Goal: Information Seeking & Learning: Find specific fact

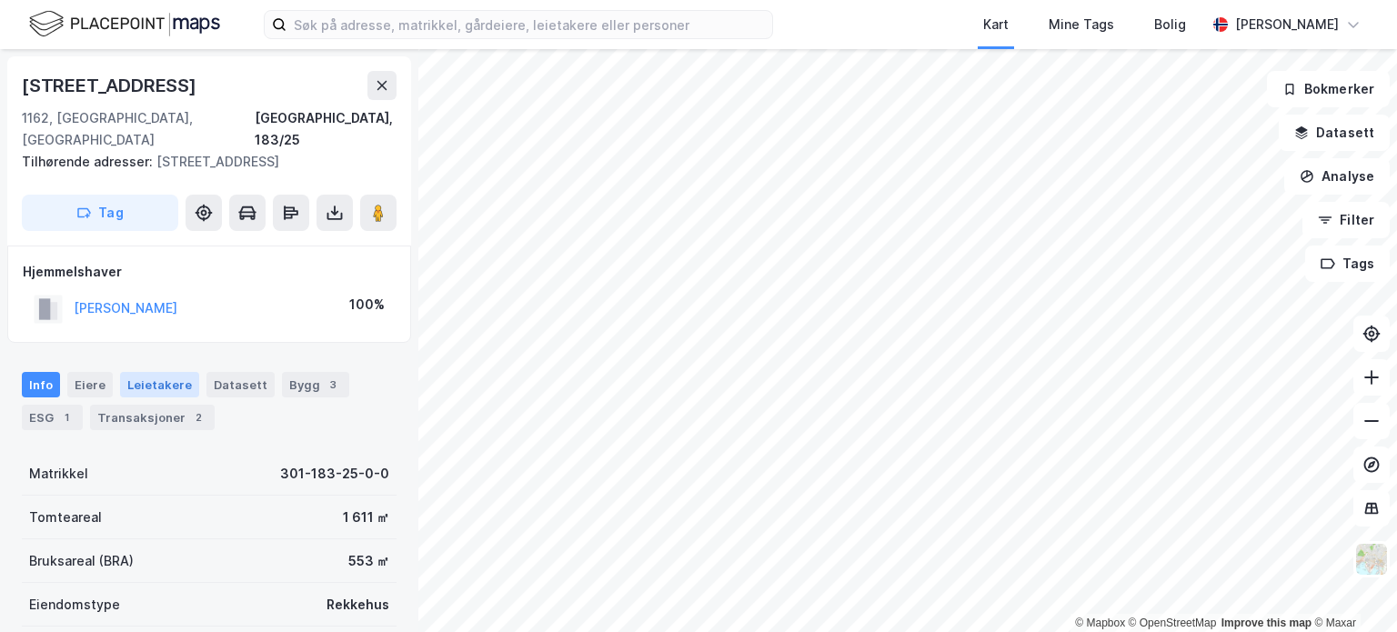
click at [165, 372] on div "Leietakere" at bounding box center [159, 384] width 79 height 25
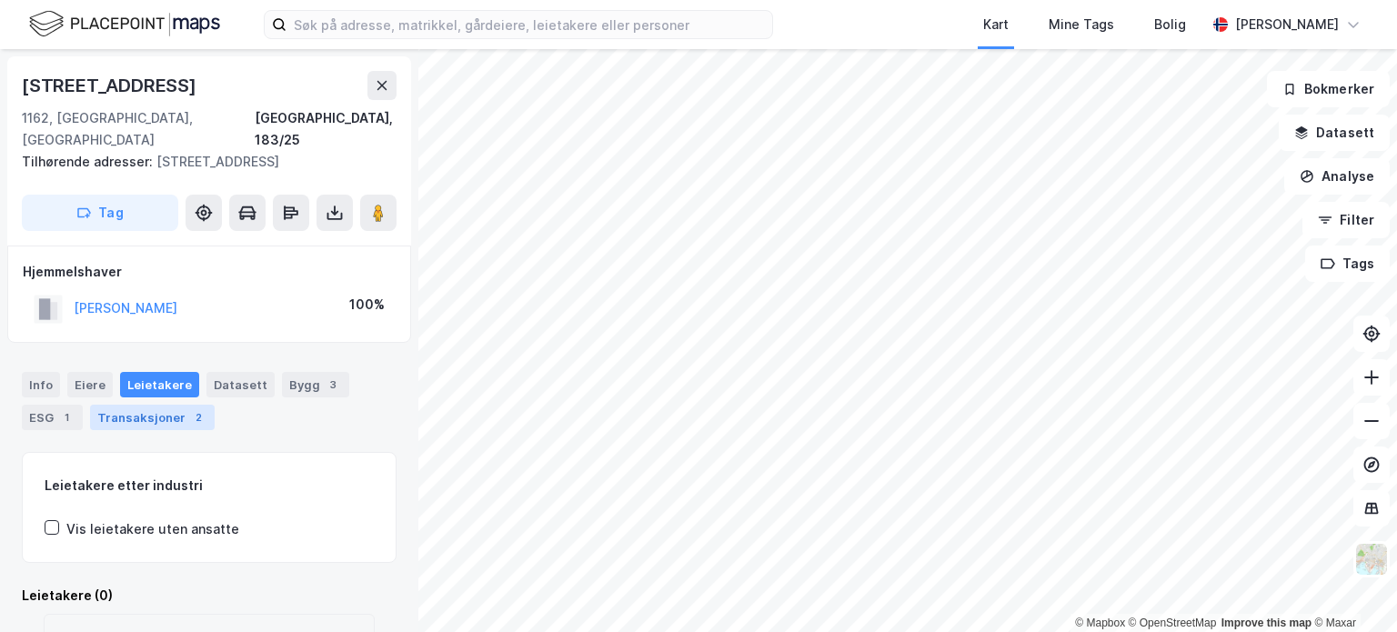
click at [131, 405] on div "Transaksjoner 2" at bounding box center [152, 417] width 125 height 25
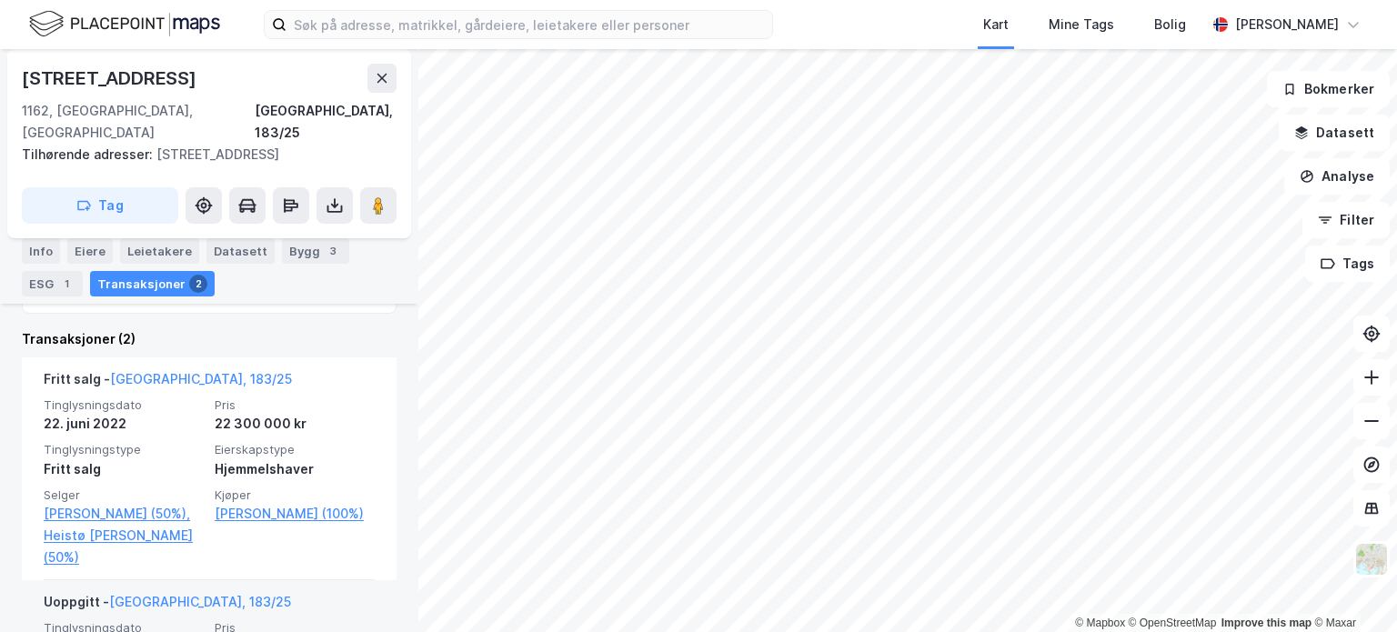
scroll to position [415, 0]
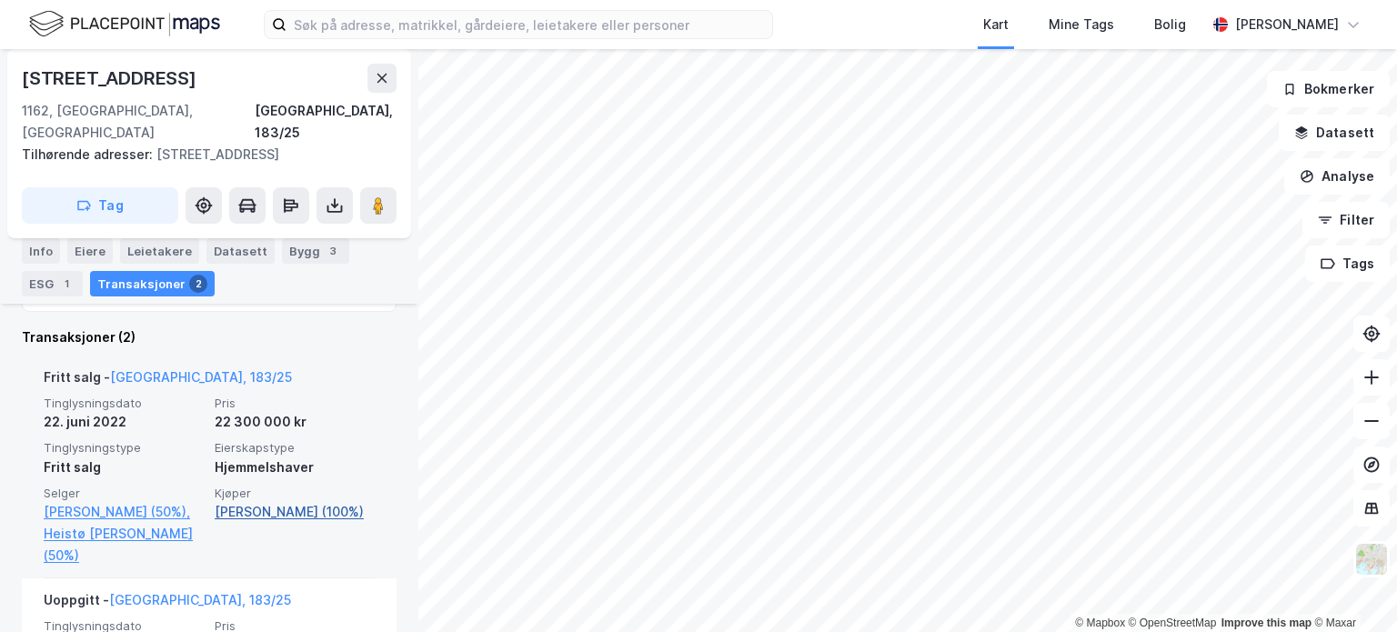
click at [305, 501] on link "[PERSON_NAME] (100%)" at bounding box center [295, 512] width 160 height 22
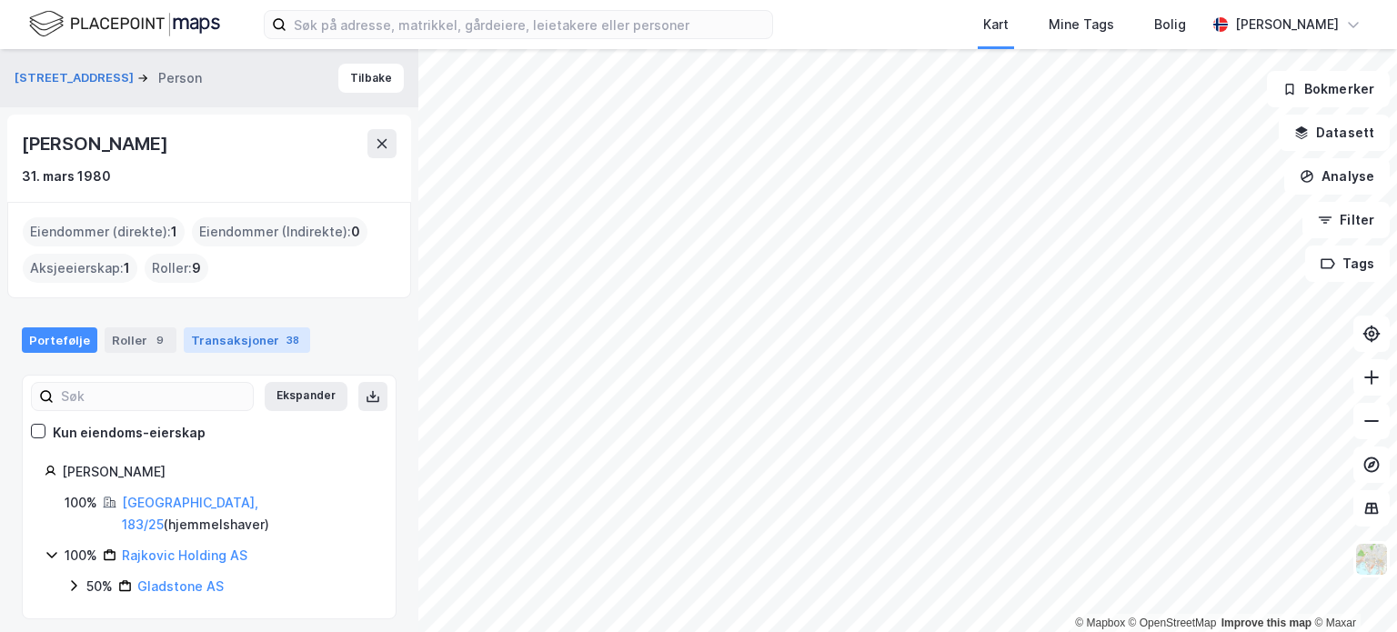
click at [224, 342] on div "Transaksjoner 38" at bounding box center [247, 339] width 126 height 25
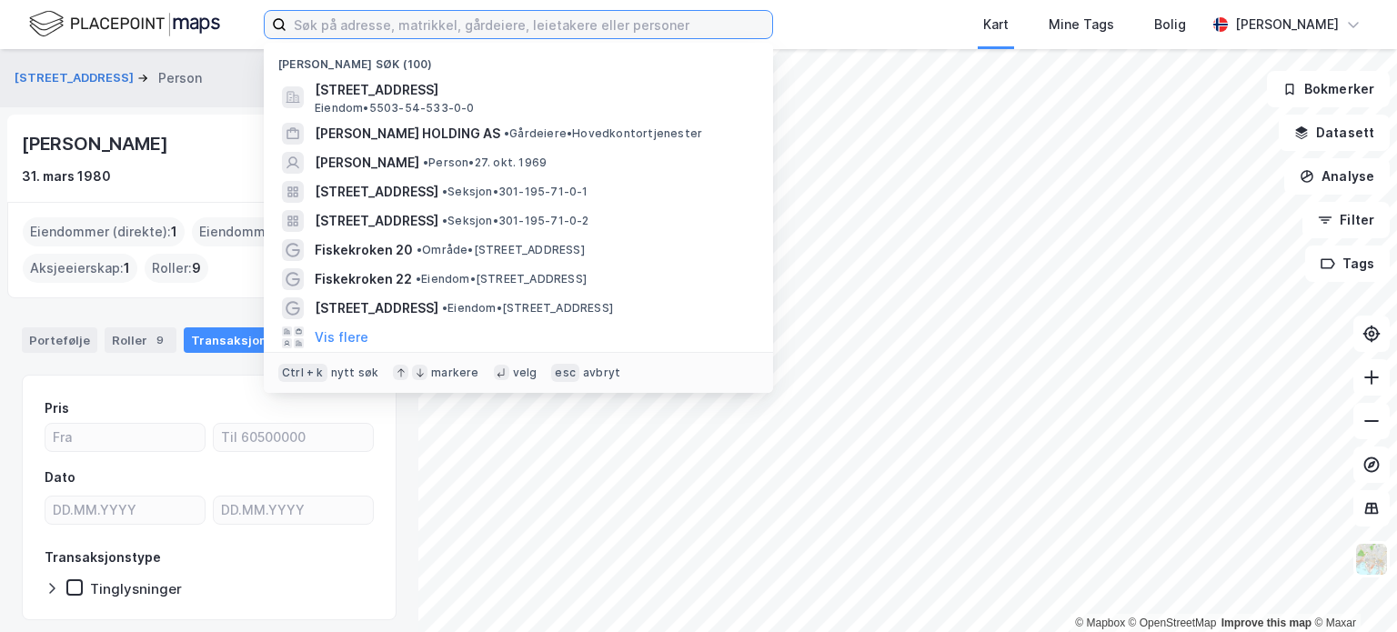
click at [333, 23] on input at bounding box center [529, 24] width 486 height 27
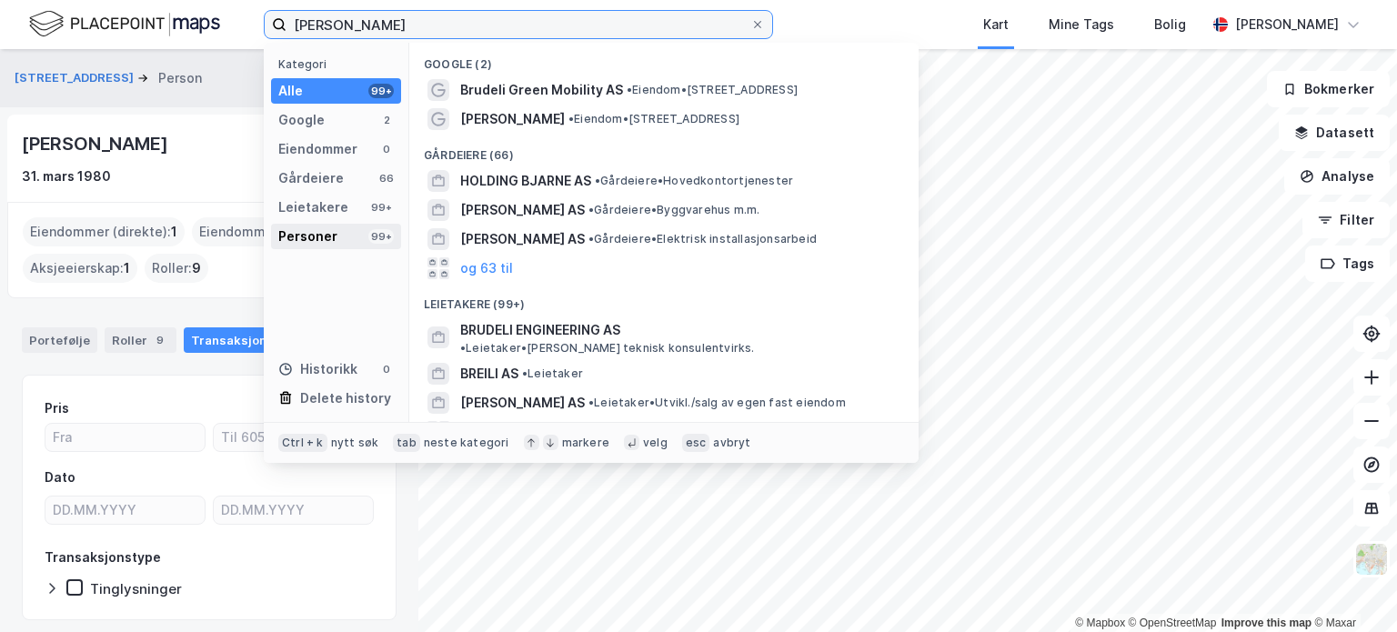
type input "[PERSON_NAME]"
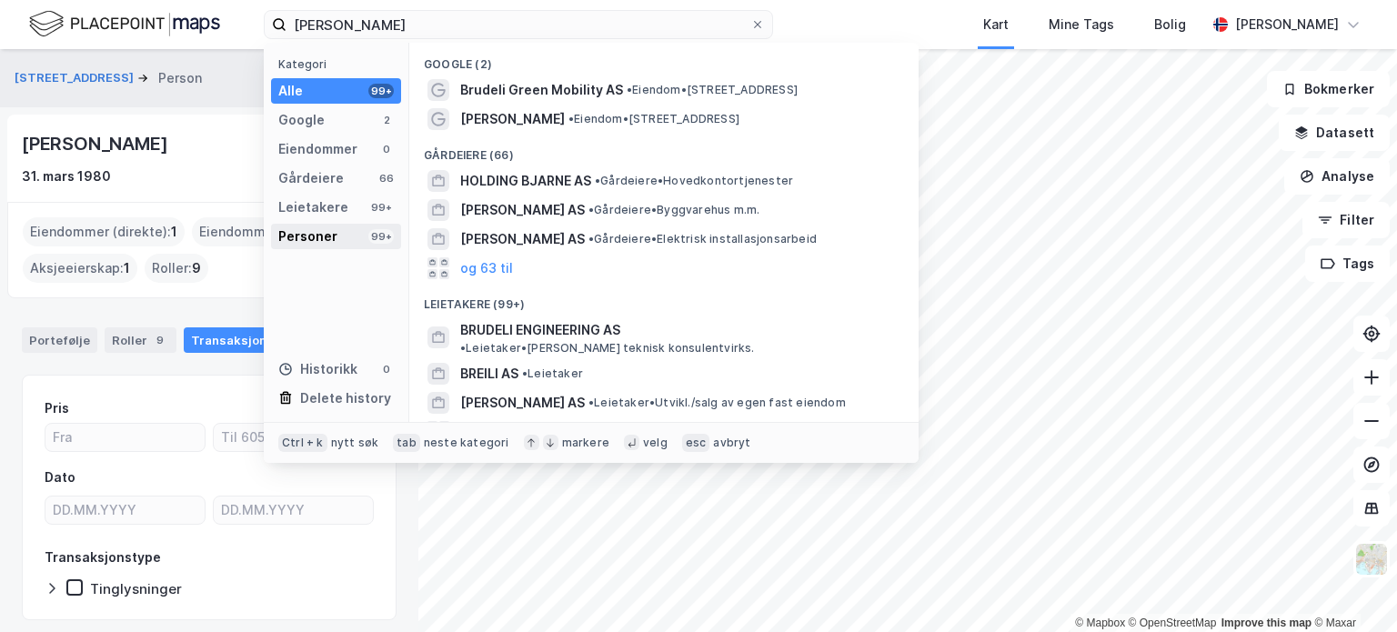
click at [325, 232] on div "Personer" at bounding box center [307, 237] width 59 height 22
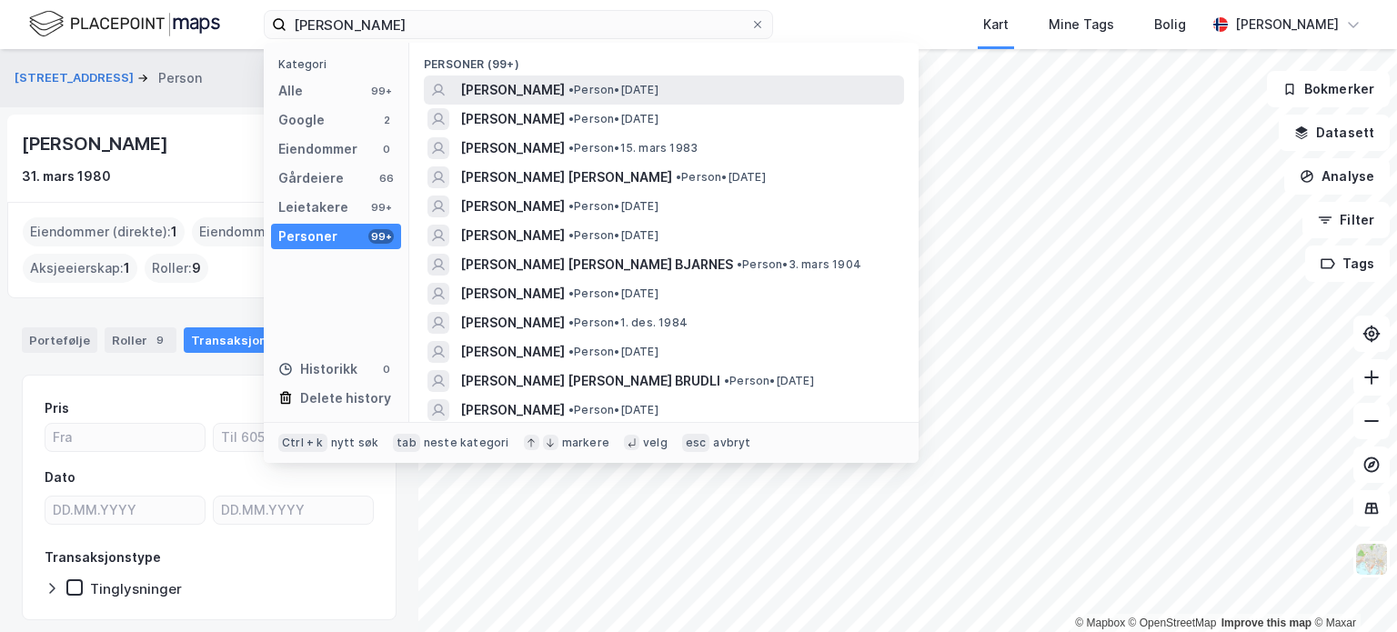
click at [536, 88] on span "[PERSON_NAME]" at bounding box center [512, 90] width 105 height 22
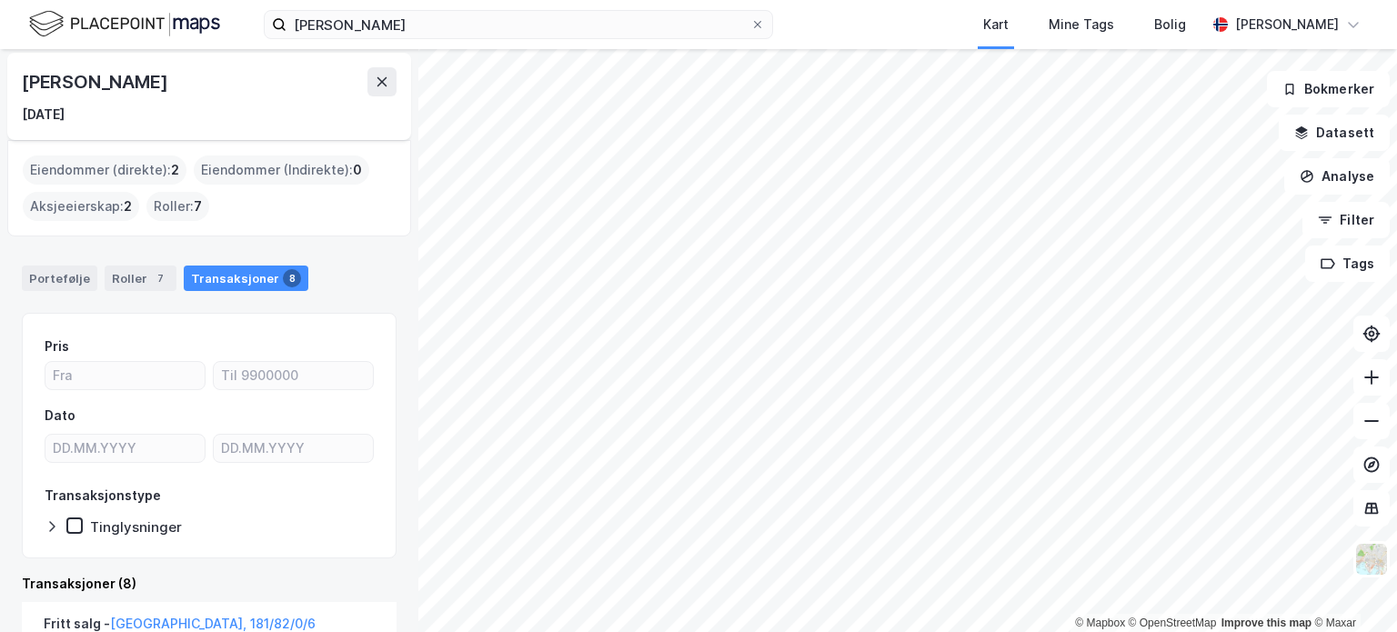
scroll to position [13, 0]
